Goal: Task Accomplishment & Management: Use online tool/utility

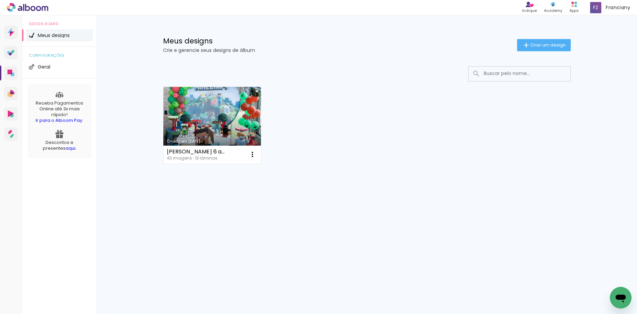
click at [185, 119] on link "Criado em [DATE]" at bounding box center [213, 125] width 98 height 77
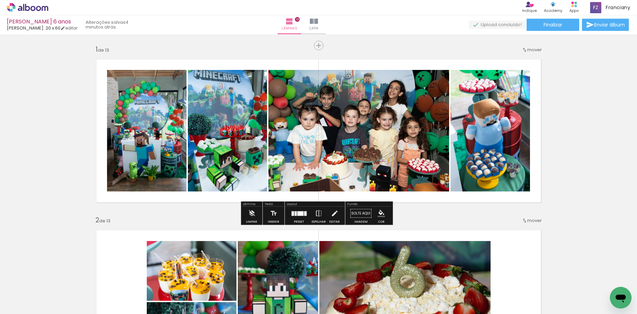
drag, startPoint x: 326, startPoint y: 31, endPoint x: 316, endPoint y: 36, distance: 11.6
click at [319, 31] on span "Capa" at bounding box center [313, 28] width 9 height 6
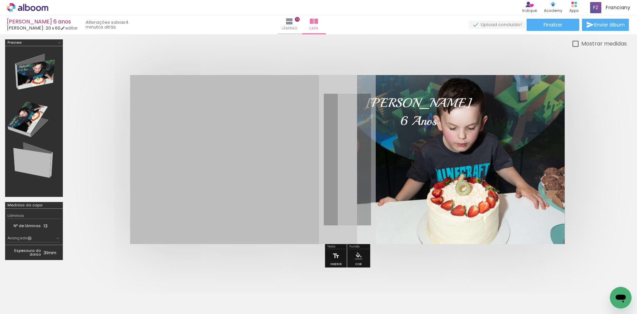
click at [277, 182] on quentale-layouter at bounding box center [347, 159] width 435 height 169
click at [340, 53] on div at bounding box center [347, 160] width 559 height 224
click at [258, 136] on quentale-layouter at bounding box center [347, 159] width 435 height 169
click at [202, 132] on quentale-layouter at bounding box center [347, 159] width 435 height 169
click at [0, 0] on paper-button "Inserir" at bounding box center [0, 0] width 0 height 0
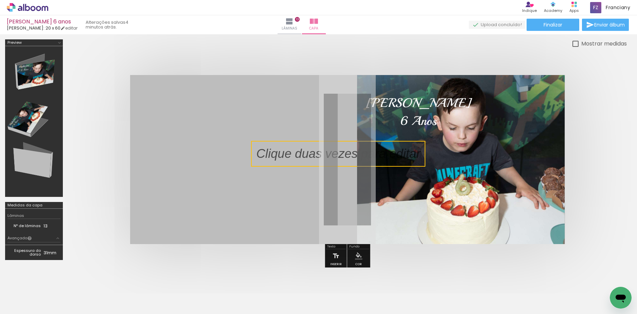
click at [0, 0] on div "Mostrar medidas" at bounding box center [0, 0] width 0 height 0
click at [310, 145] on div at bounding box center [338, 154] width 174 height 26
click at [0, 0] on quentale-selection at bounding box center [0, 0] width 0 height 0
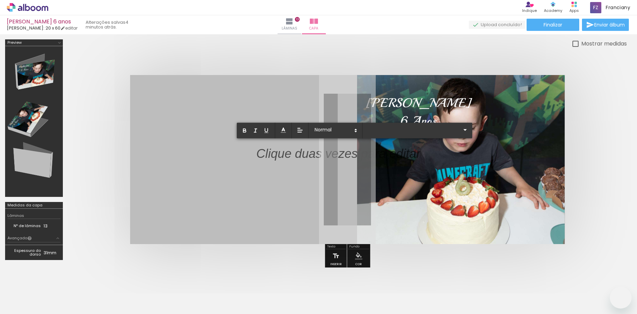
click at [330, 85] on quentale-layouter at bounding box center [347, 159] width 435 height 169
click at [308, 149] on quentale-selection at bounding box center [338, 154] width 174 height 26
click at [345, 52] on div at bounding box center [347, 160] width 559 height 224
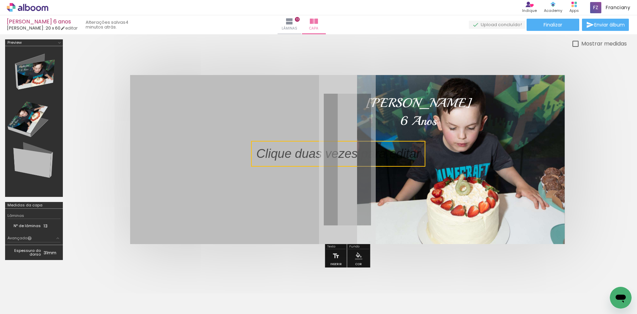
click at [308, 141] on quentale-layouter at bounding box center [347, 159] width 435 height 169
click at [305, 147] on p at bounding box center [343, 154] width 174 height 18
click at [310, 142] on quentale-selection at bounding box center [338, 154] width 174 height 26
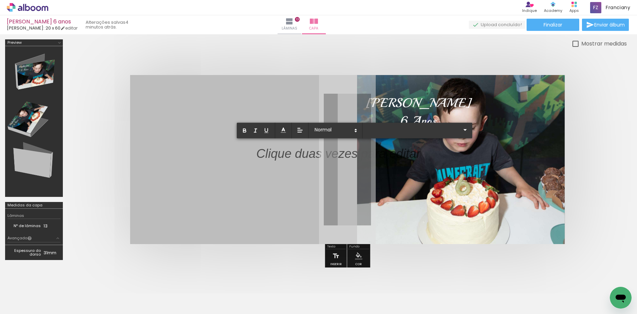
click at [309, 142] on quentale-layouter at bounding box center [347, 159] width 435 height 169
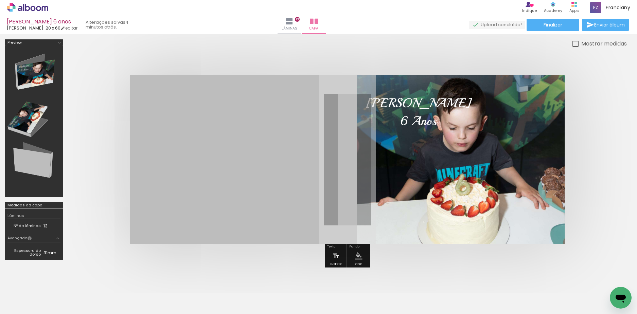
click at [364, 42] on div "Mostrar medidas" at bounding box center [347, 43] width 559 height 8
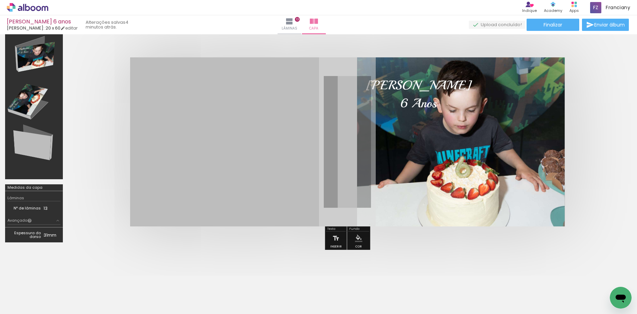
scroll to position [34, 0]
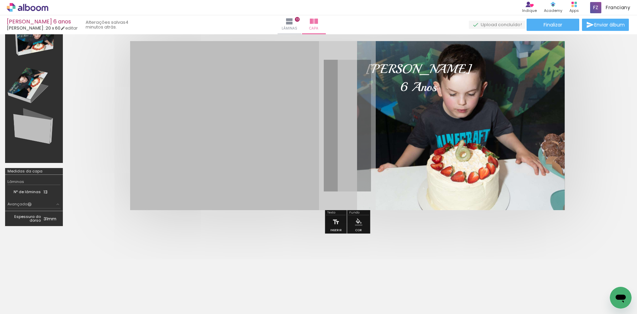
click at [355, 226] on paper-menu-button "#ffebee #ffcdd2 #ef9a9a #e57373 #ef5350 #f44336 #e53935 #d32f2f #c62828 #b71c1c…" at bounding box center [359, 222] width 13 height 13
click at [454, 237] on div at bounding box center [347, 126] width 559 height 224
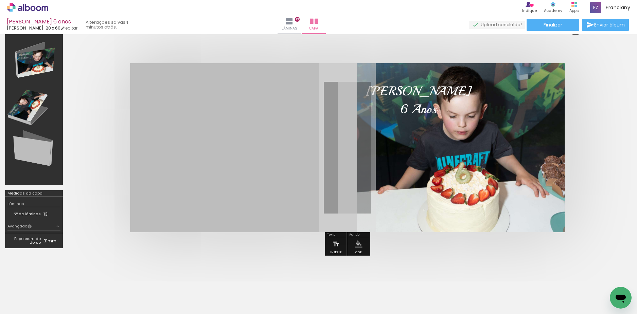
scroll to position [0, 0]
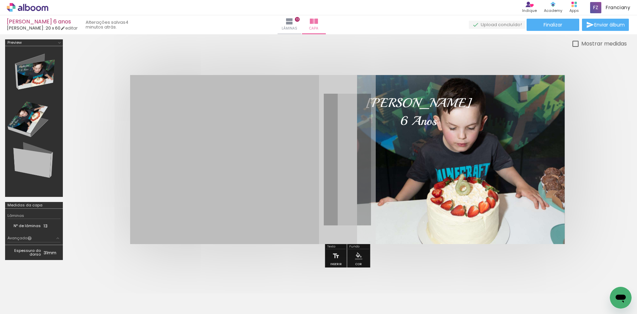
click at [241, 159] on quentale-layouter at bounding box center [347, 159] width 435 height 169
click at [294, 23] on iron-icon at bounding box center [290, 21] width 8 height 8
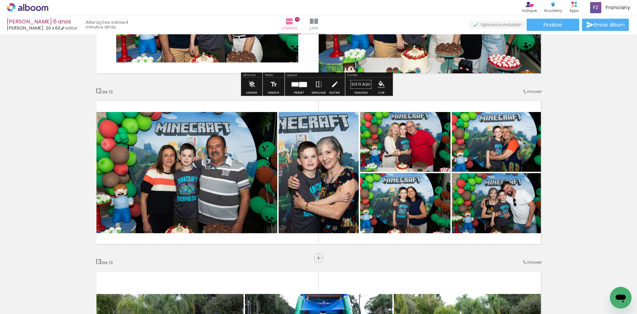
scroll to position [2183, 0]
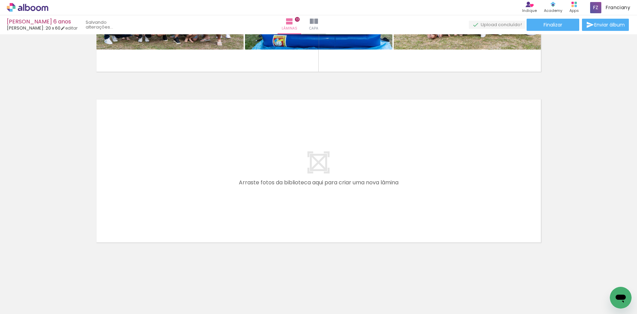
click at [323, 167] on quentale-layouter at bounding box center [319, 171] width 456 height 154
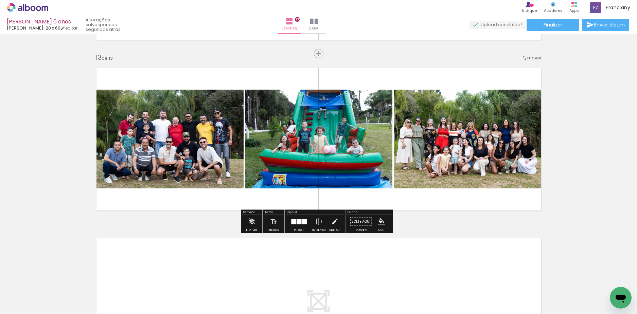
scroll to position [2013, 0]
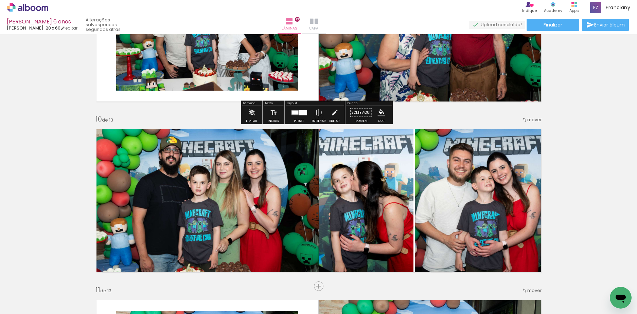
click at [318, 24] on iron-icon at bounding box center [314, 21] width 8 height 8
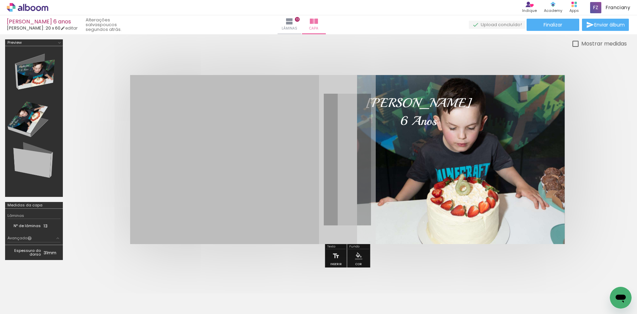
click at [277, 142] on quentale-layouter at bounding box center [347, 159] width 435 height 169
